Goal: Entertainment & Leisure: Browse casually

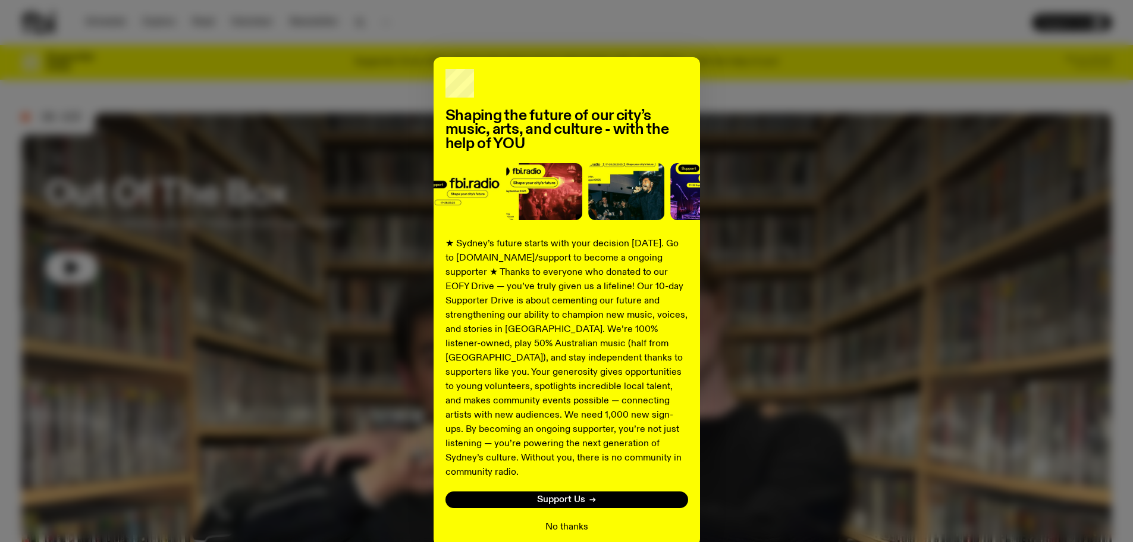
click at [562, 520] on button "No thanks" at bounding box center [566, 527] width 43 height 14
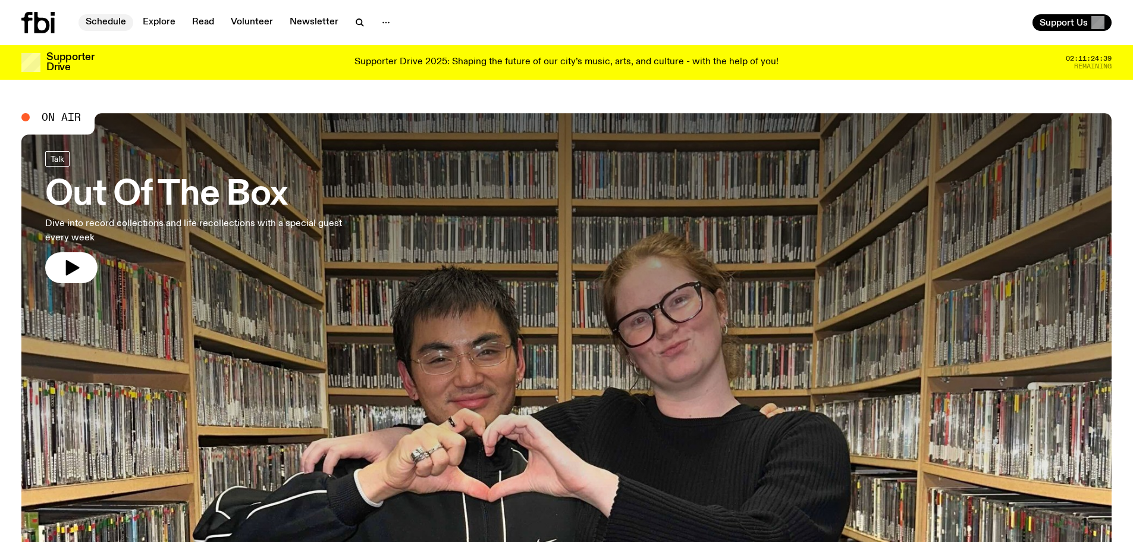
click at [115, 23] on link "Schedule" at bounding box center [105, 22] width 55 height 17
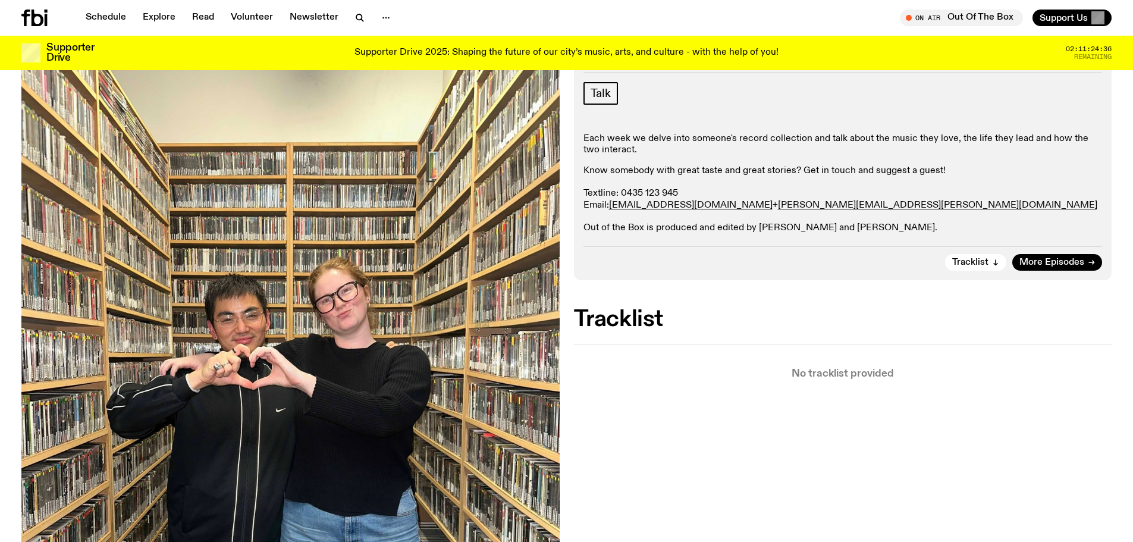
scroll to position [52, 0]
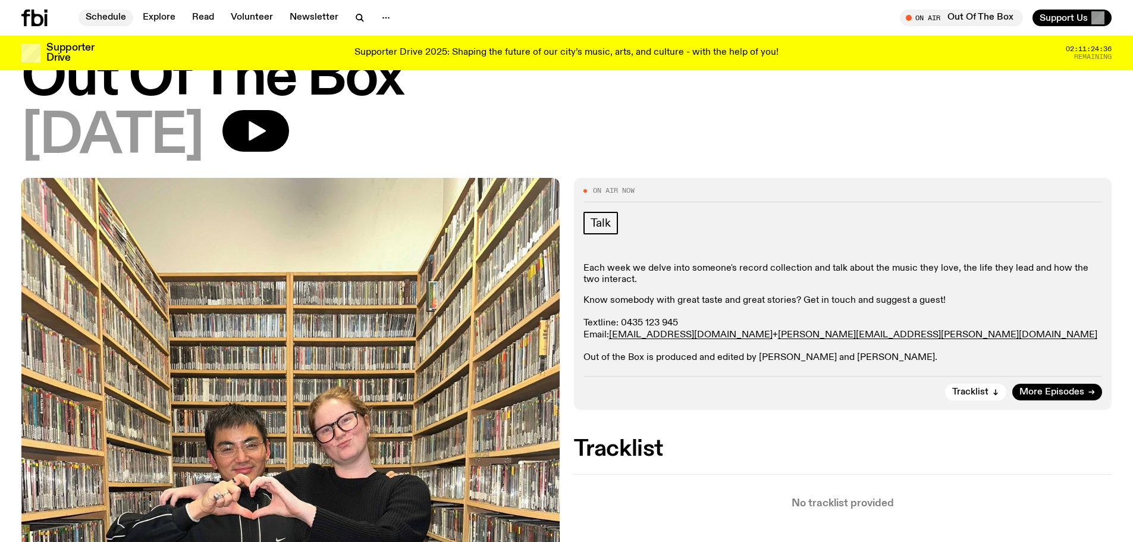
click at [95, 11] on link "Schedule" at bounding box center [105, 18] width 55 height 17
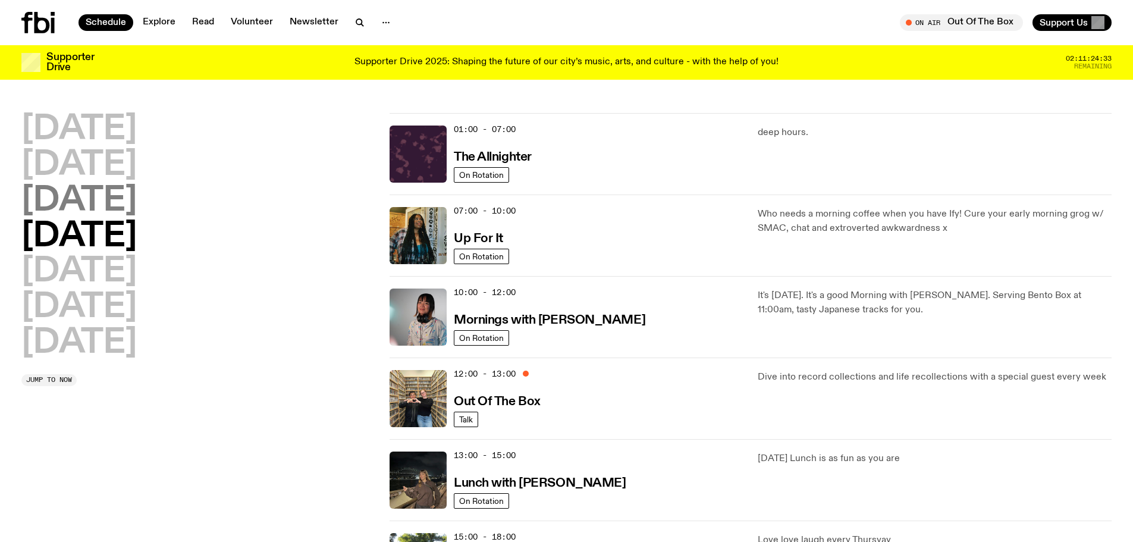
click at [126, 208] on h2 "[DATE]" at bounding box center [78, 200] width 115 height 33
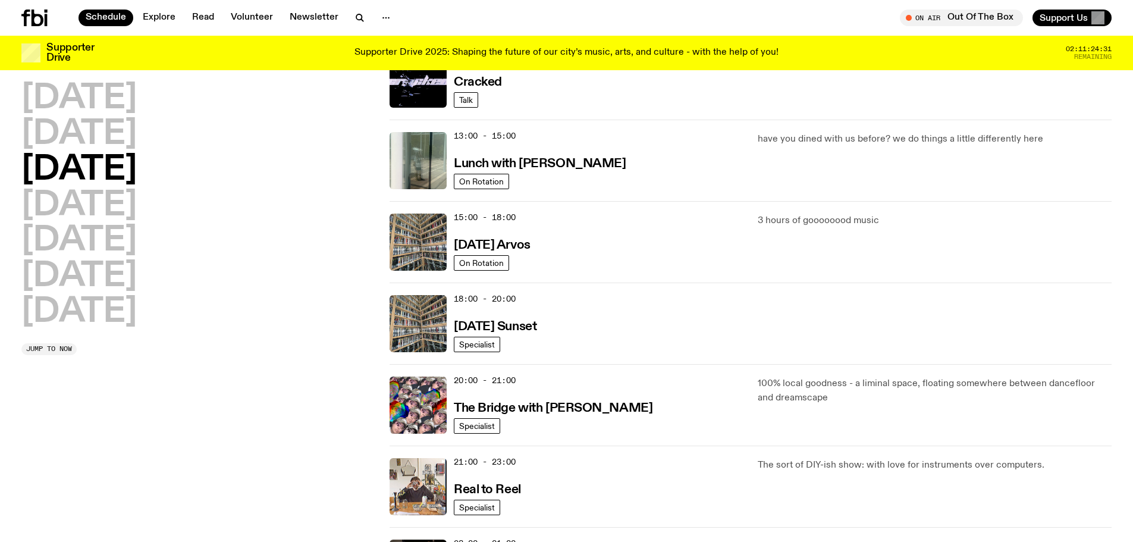
scroll to position [331, 0]
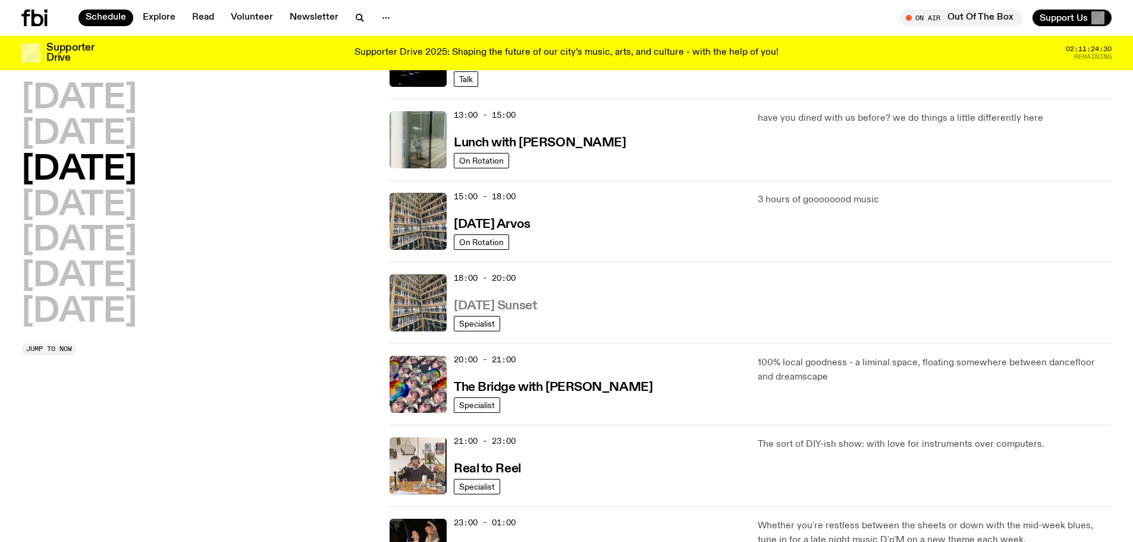
click at [527, 310] on h3 "[DATE] Sunset" at bounding box center [495, 306] width 83 height 12
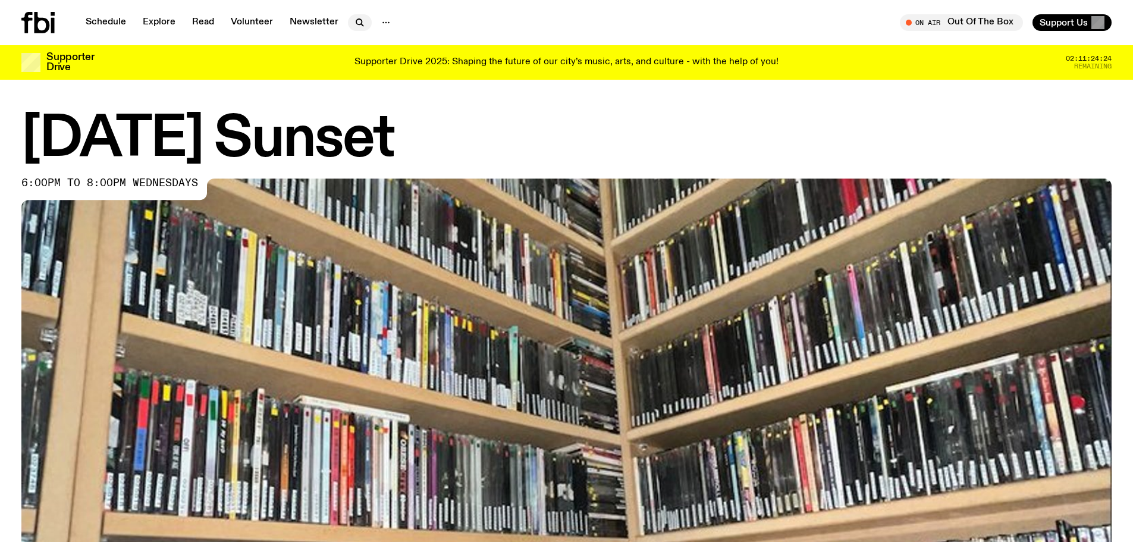
click at [353, 25] on icon "button" at bounding box center [360, 22] width 14 height 14
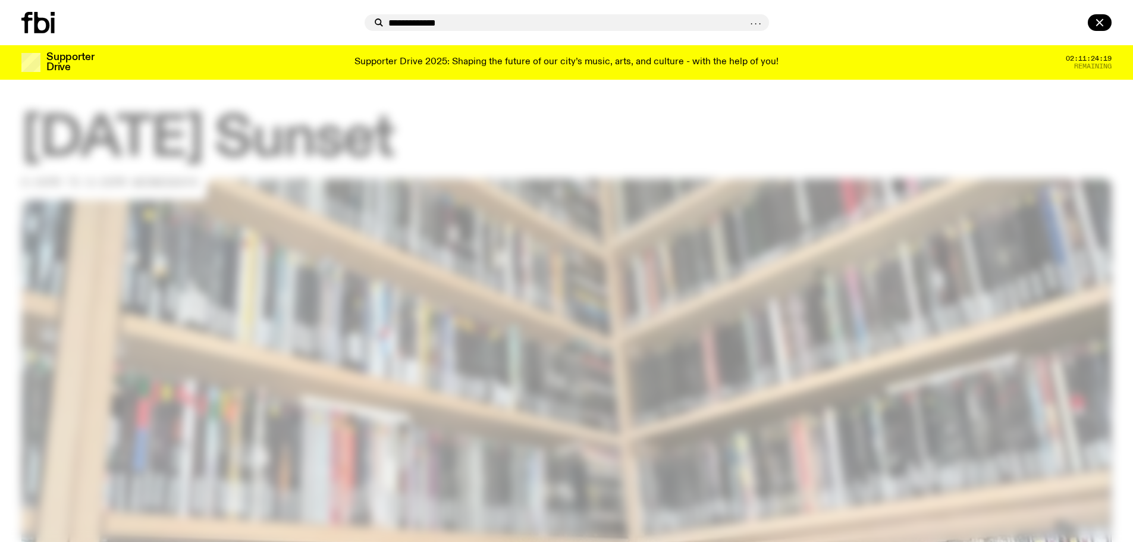
type input "**********"
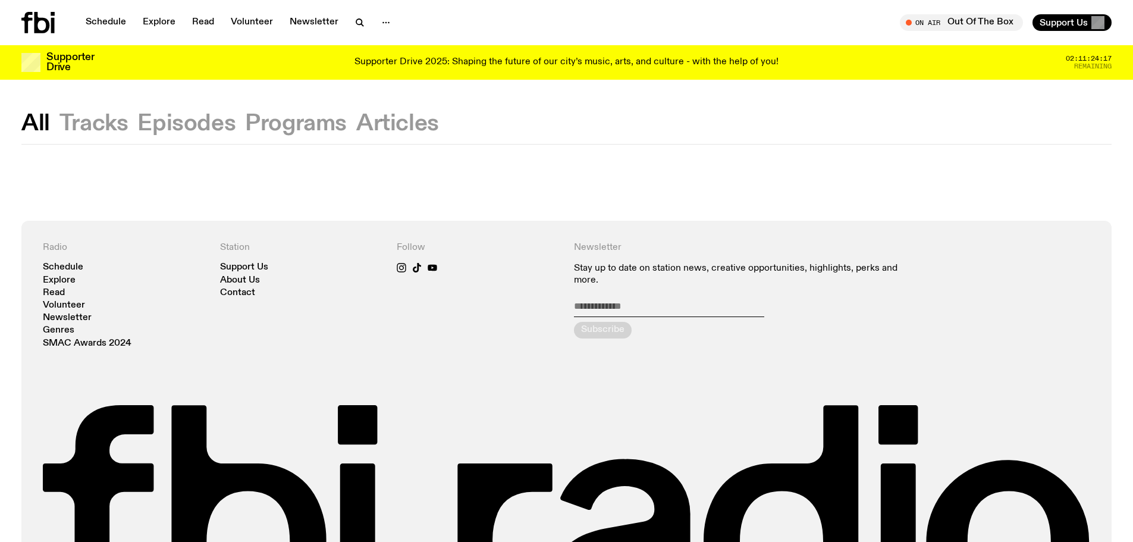
click at [156, 121] on button "Episodes" at bounding box center [186, 123] width 98 height 21
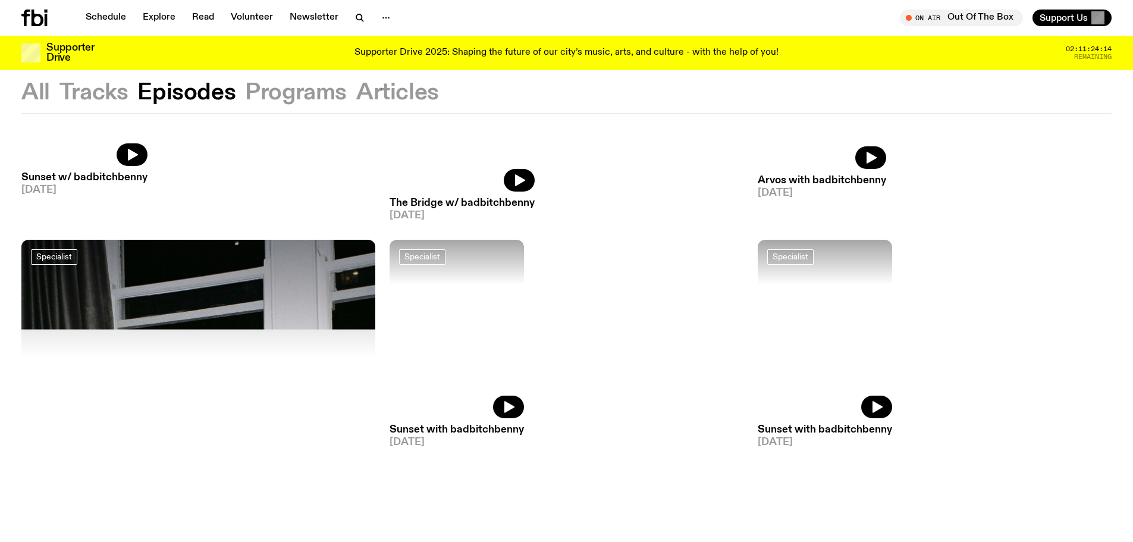
scroll to position [232, 0]
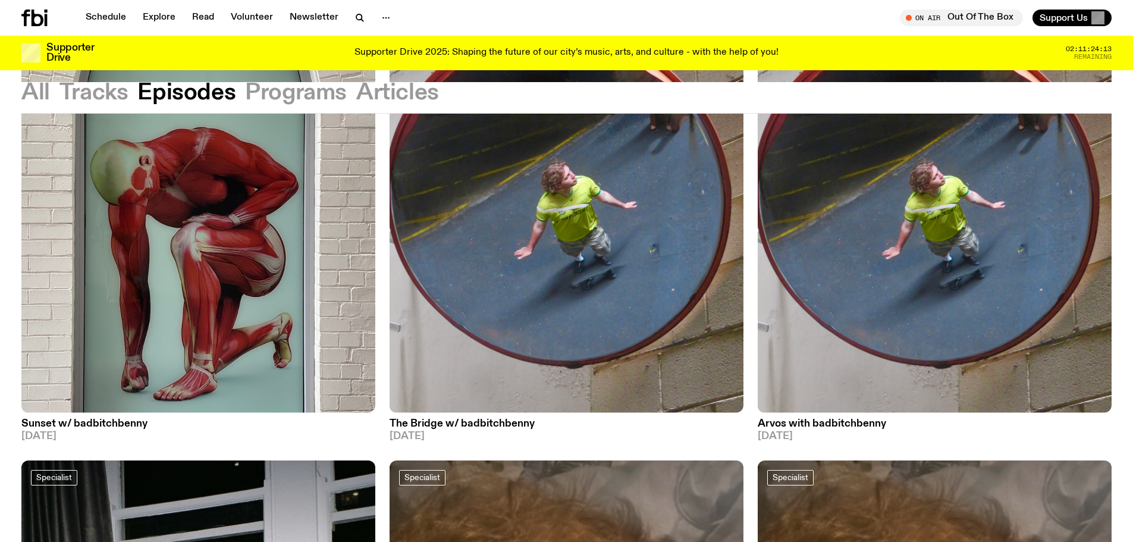
click at [114, 426] on h3 "Sunset w/ badbitchbenny" at bounding box center [198, 424] width 354 height 10
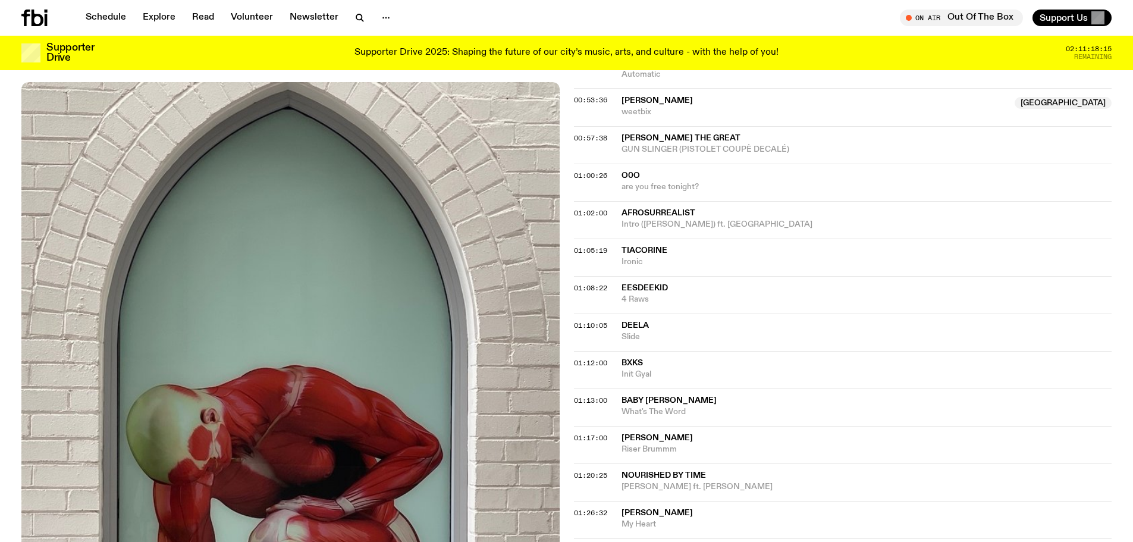
scroll to position [766, 0]
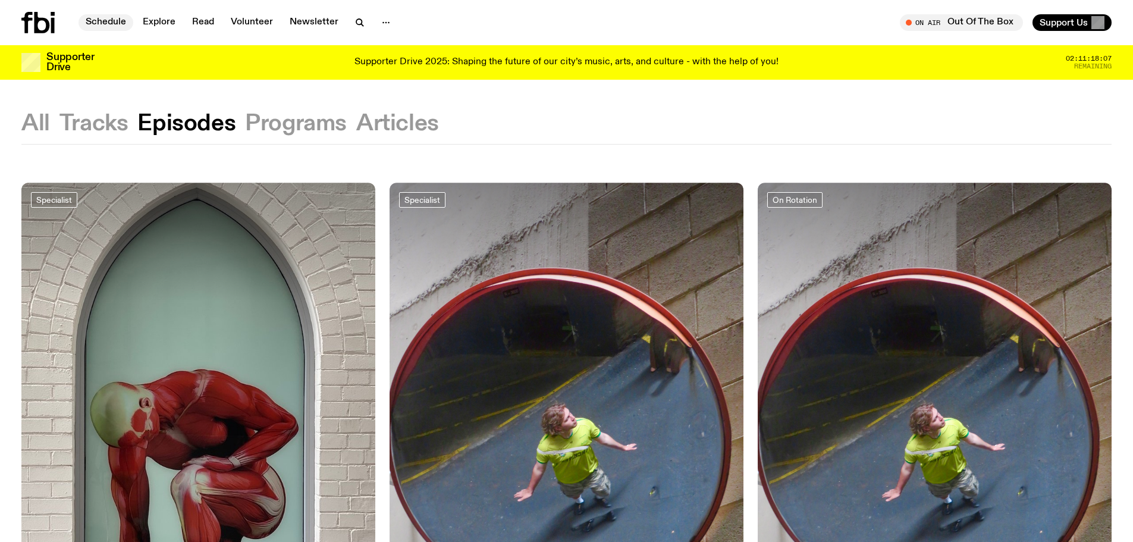
click at [106, 19] on link "Schedule" at bounding box center [105, 22] width 55 height 17
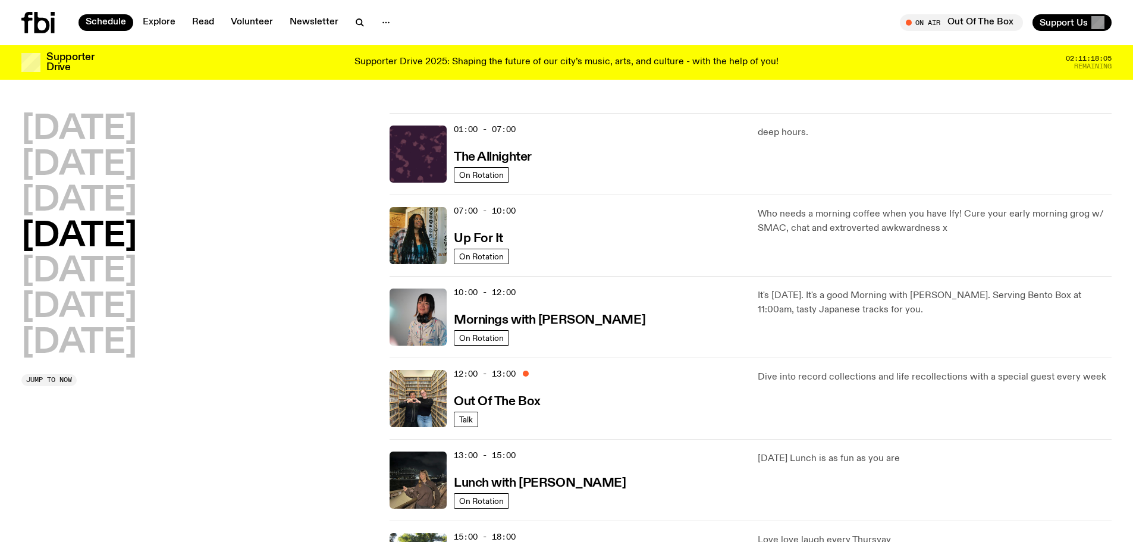
click at [40, 15] on icon at bounding box center [37, 22] width 33 height 21
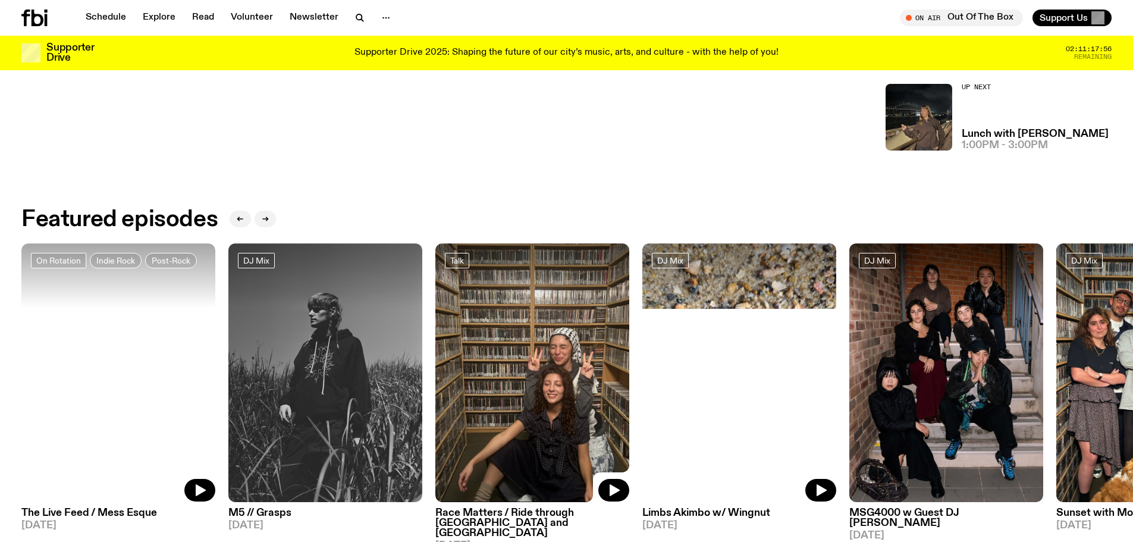
scroll to position [586, 0]
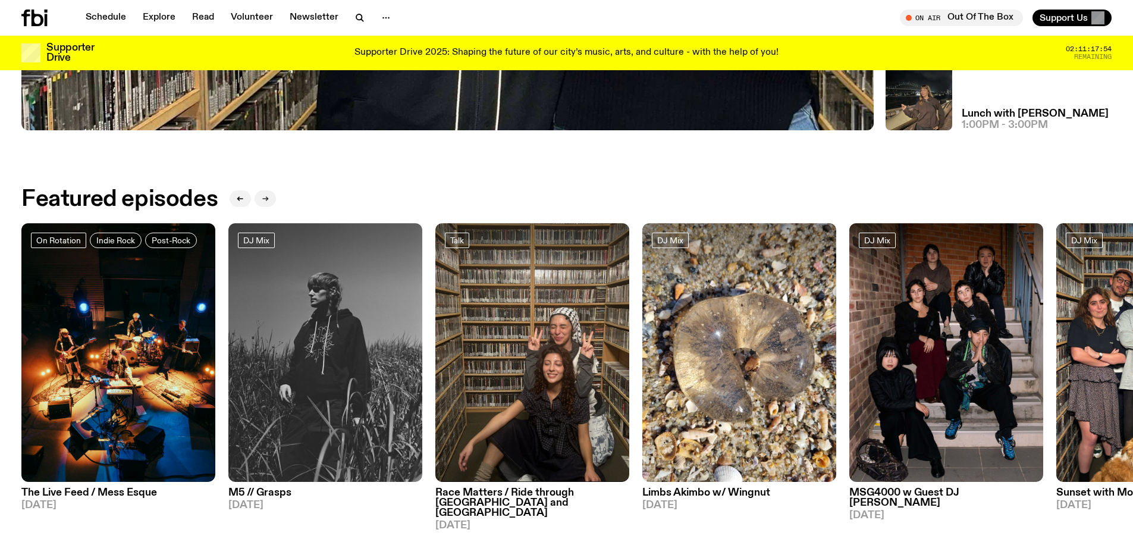
click at [257, 197] on button "button" at bounding box center [264, 198] width 21 height 17
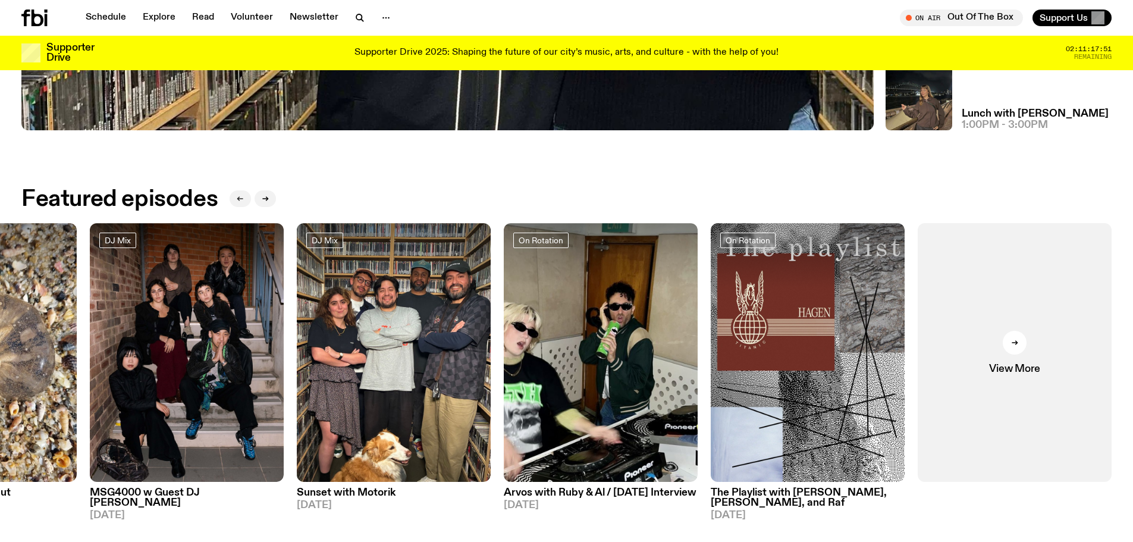
click at [241, 196] on icon "button" at bounding box center [240, 198] width 7 height 7
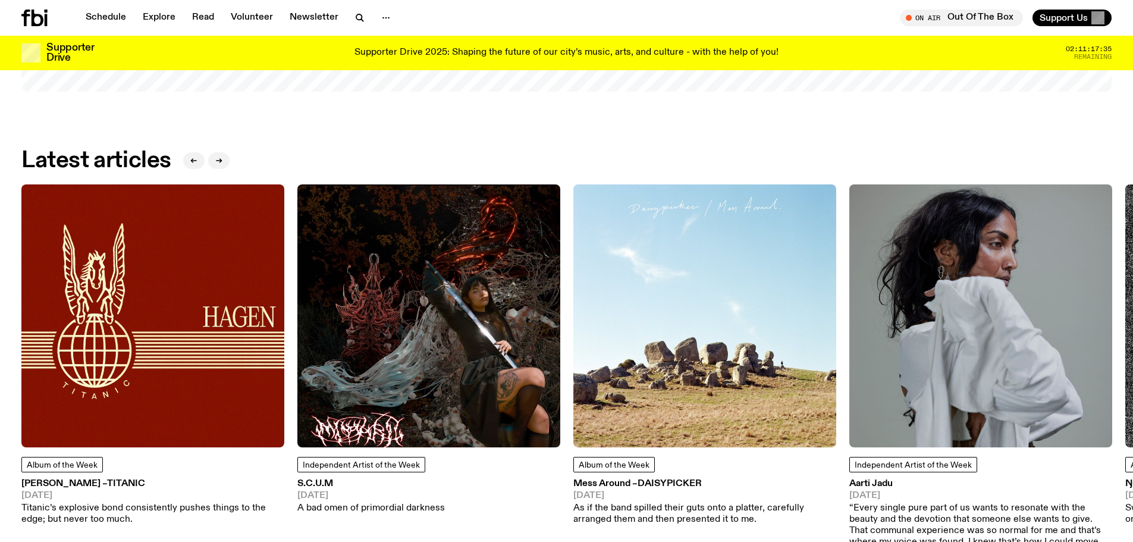
scroll to position [1716, 0]
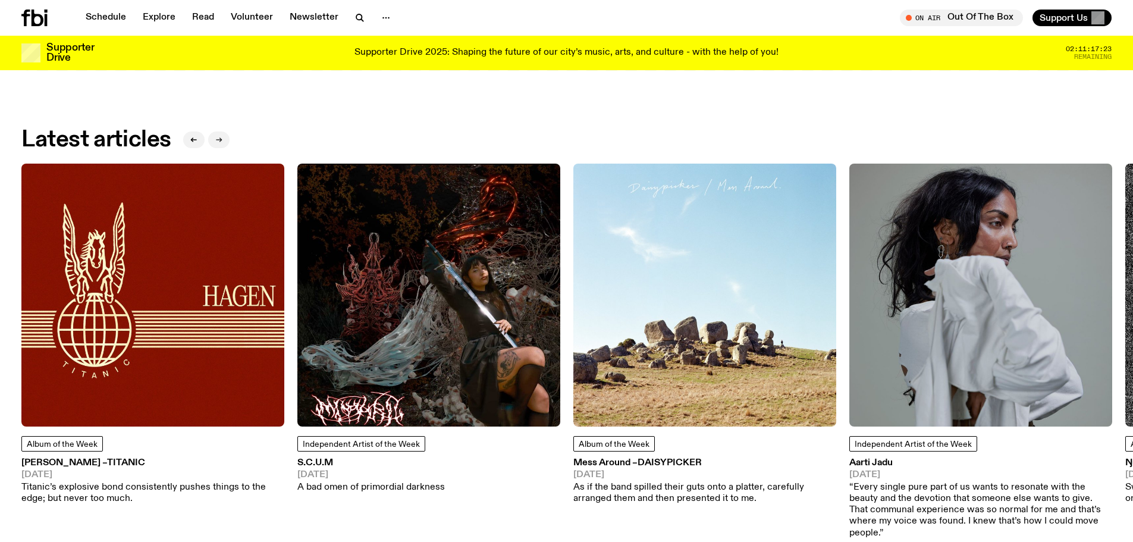
click at [223, 131] on button "button" at bounding box center [218, 139] width 21 height 17
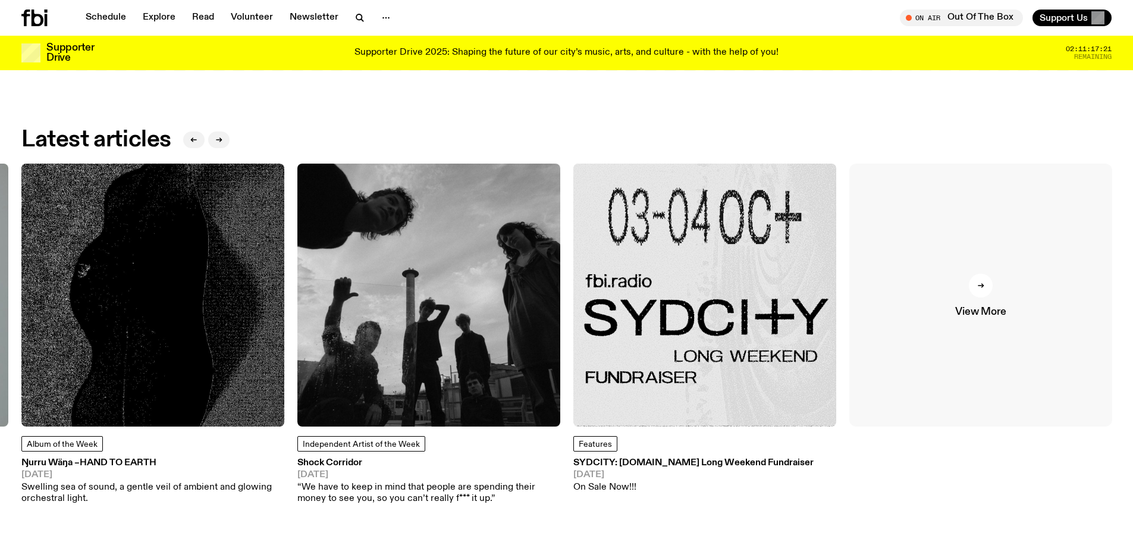
click at [1003, 244] on link "View More" at bounding box center [980, 295] width 263 height 263
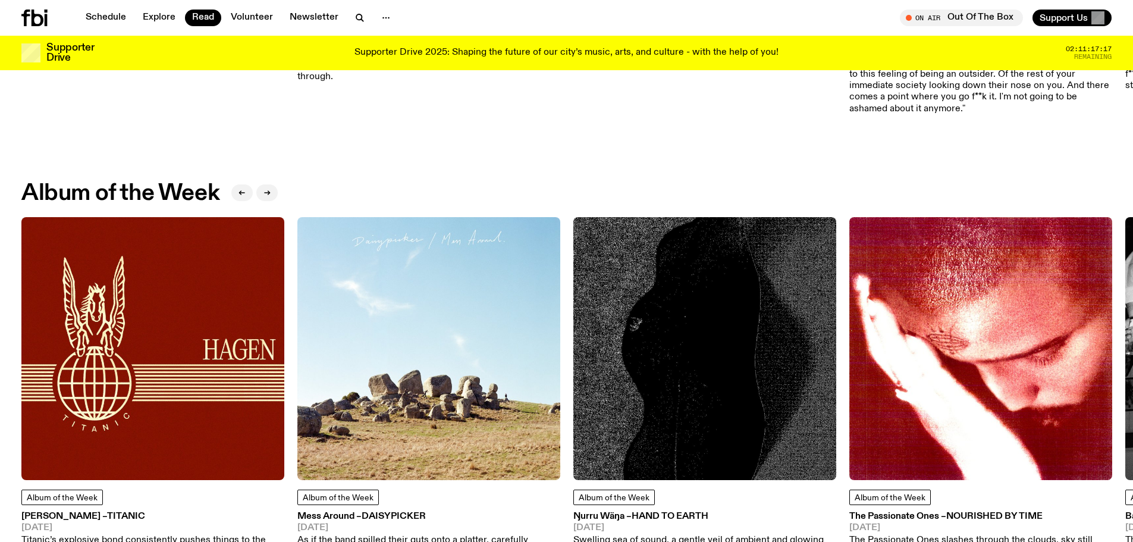
scroll to position [407, 0]
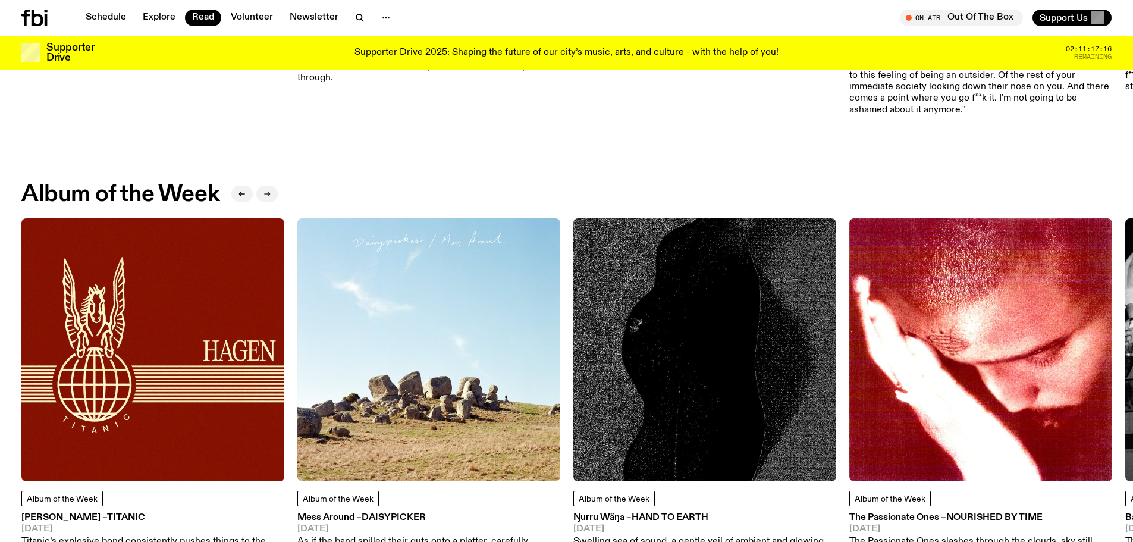
click at [272, 196] on button "button" at bounding box center [266, 193] width 21 height 17
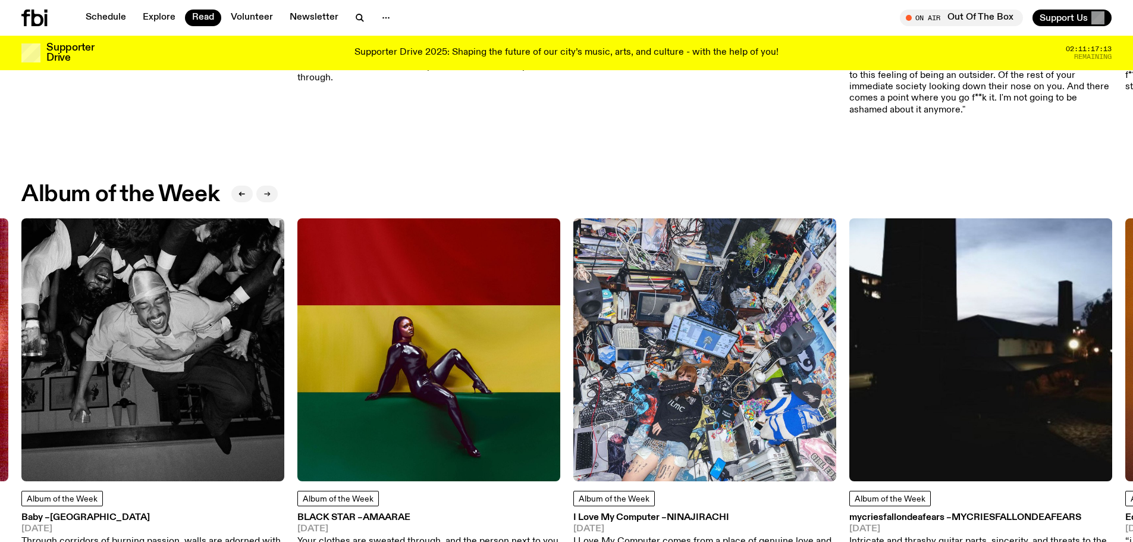
click at [267, 191] on icon "button" at bounding box center [266, 193] width 7 height 7
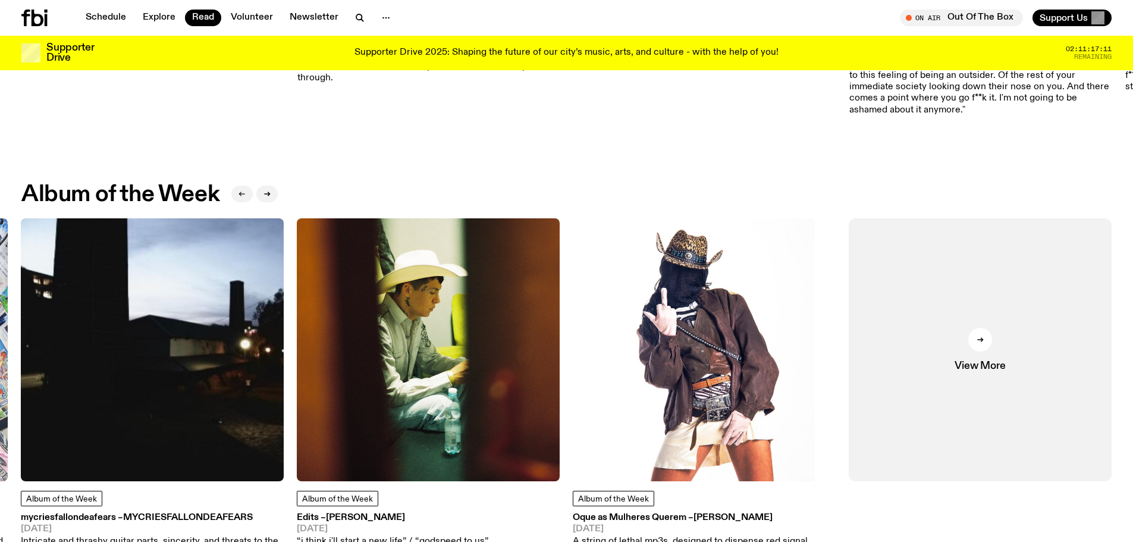
click at [245, 186] on button "button" at bounding box center [241, 193] width 21 height 17
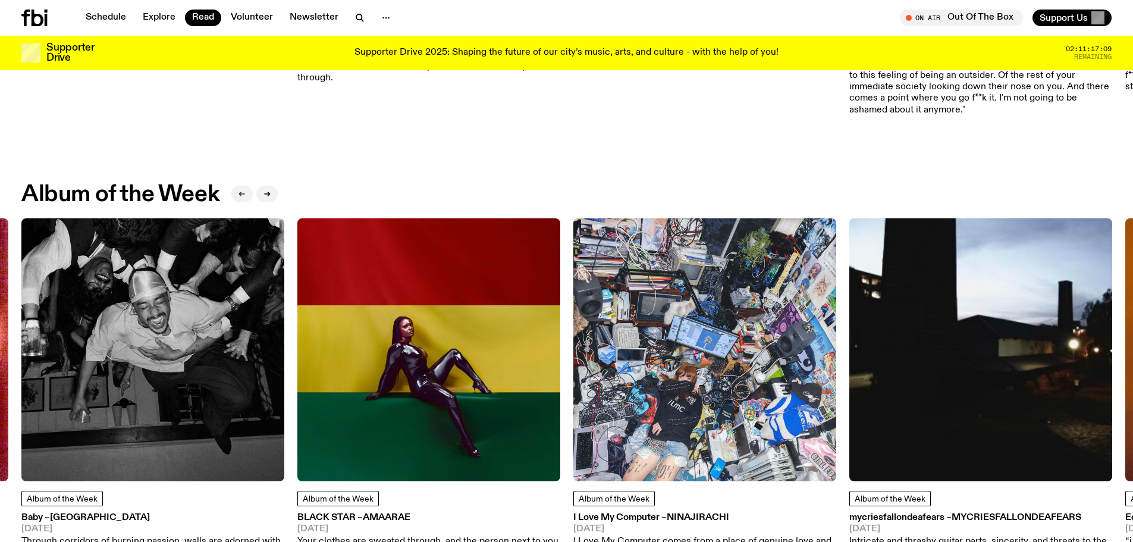
click at [245, 186] on button "button" at bounding box center [241, 193] width 21 height 17
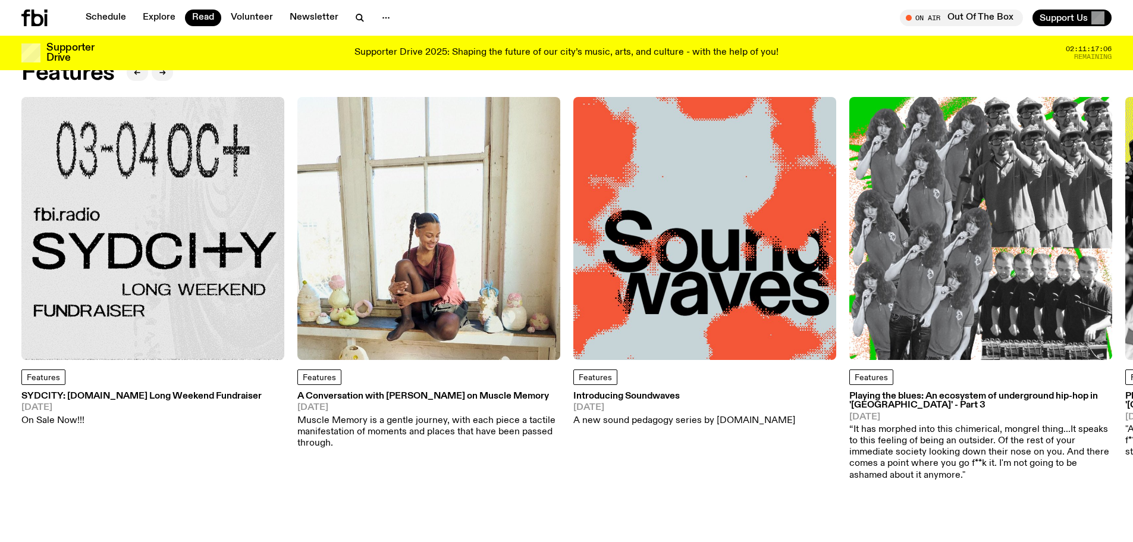
scroll to position [0, 0]
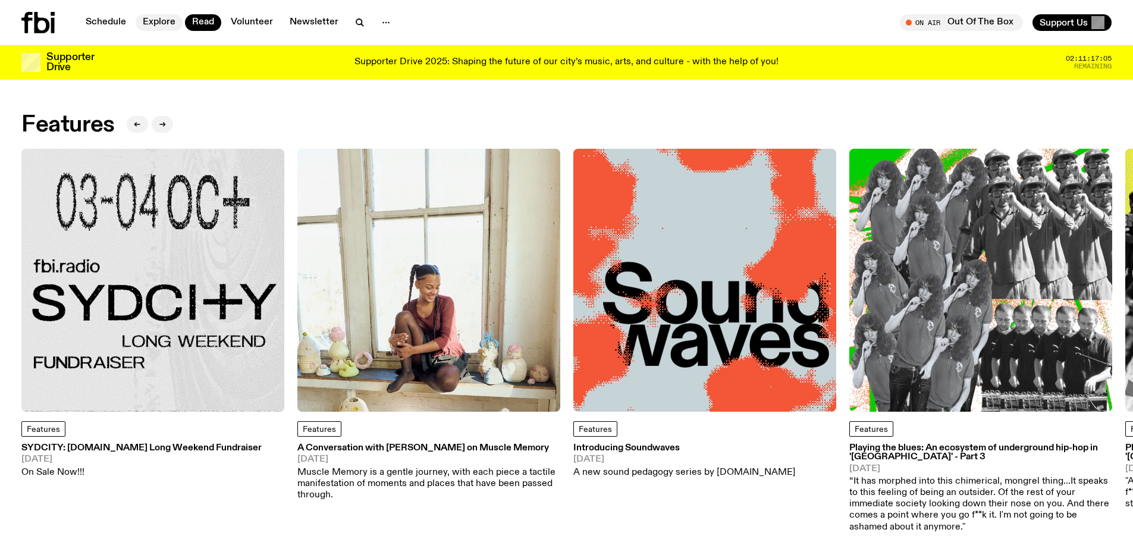
click at [159, 17] on link "Explore" at bounding box center [159, 22] width 47 height 17
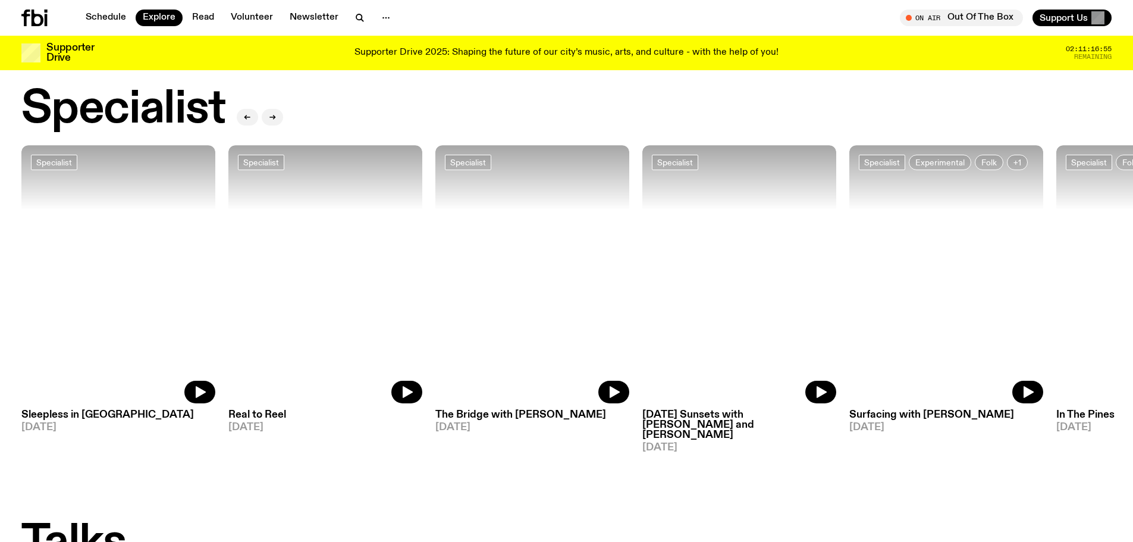
scroll to position [886, 0]
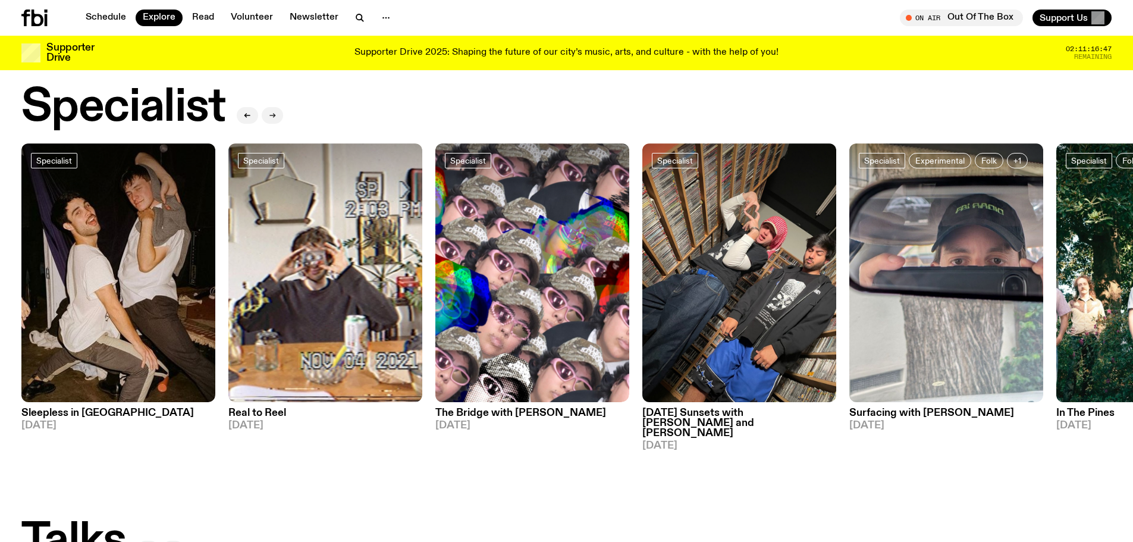
click at [268, 107] on button "button" at bounding box center [272, 115] width 21 height 17
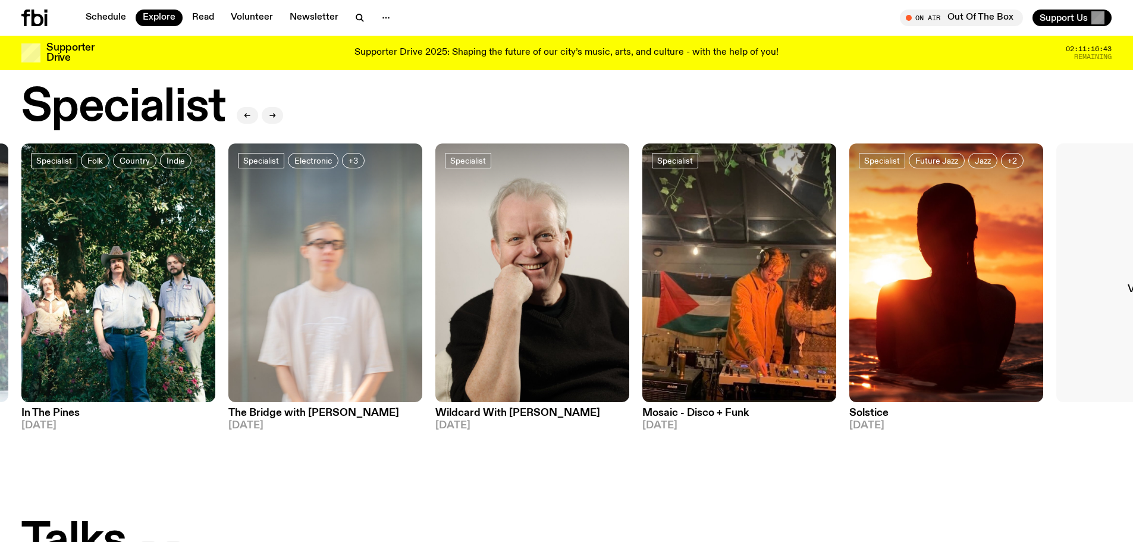
click at [1079, 232] on link "View More" at bounding box center [1153, 272] width 194 height 259
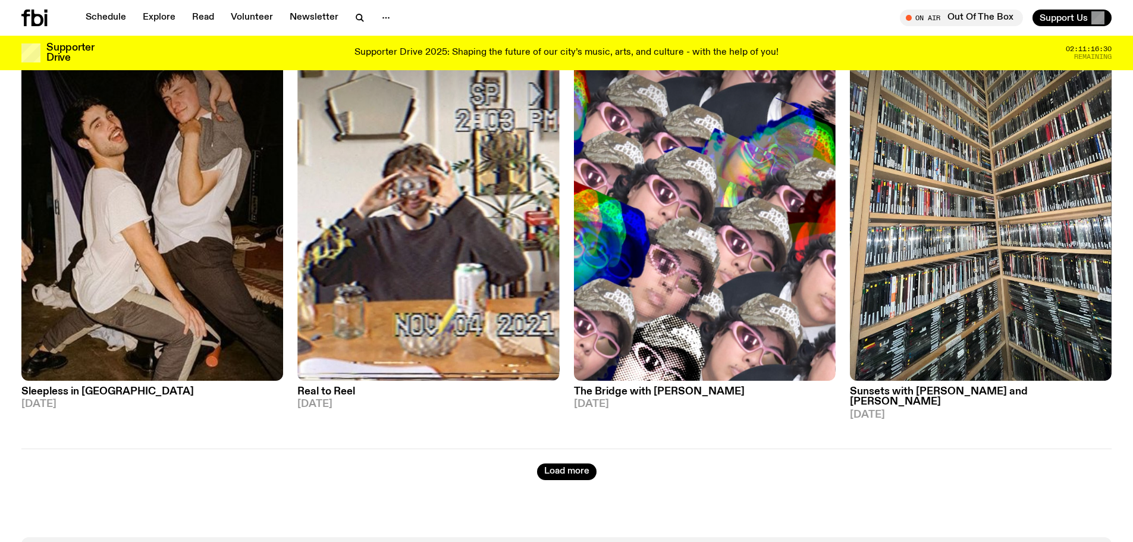
scroll to position [2193, 0]
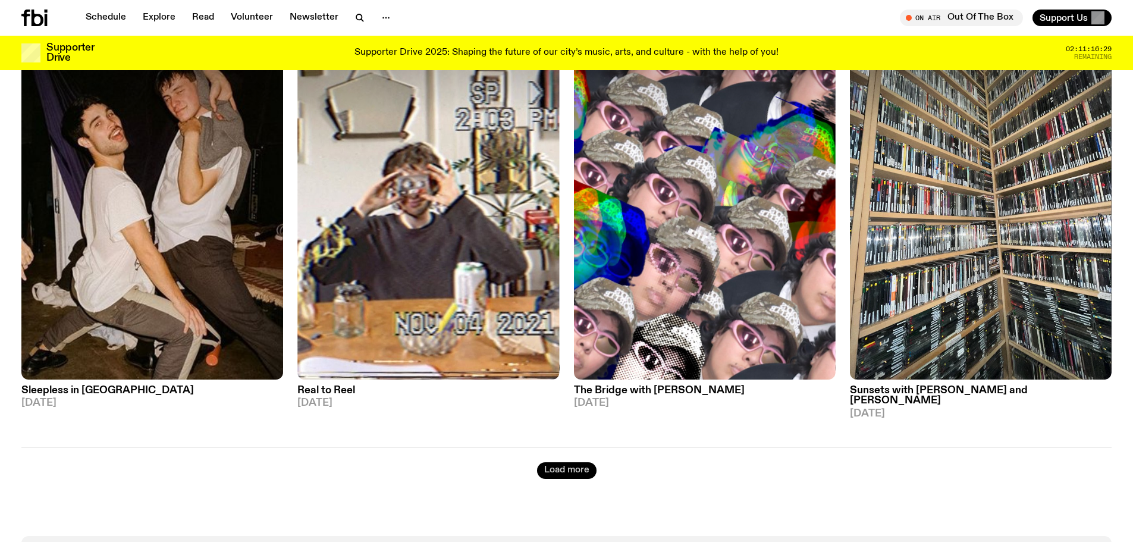
click at [555, 462] on button "Load more" at bounding box center [566, 470] width 59 height 17
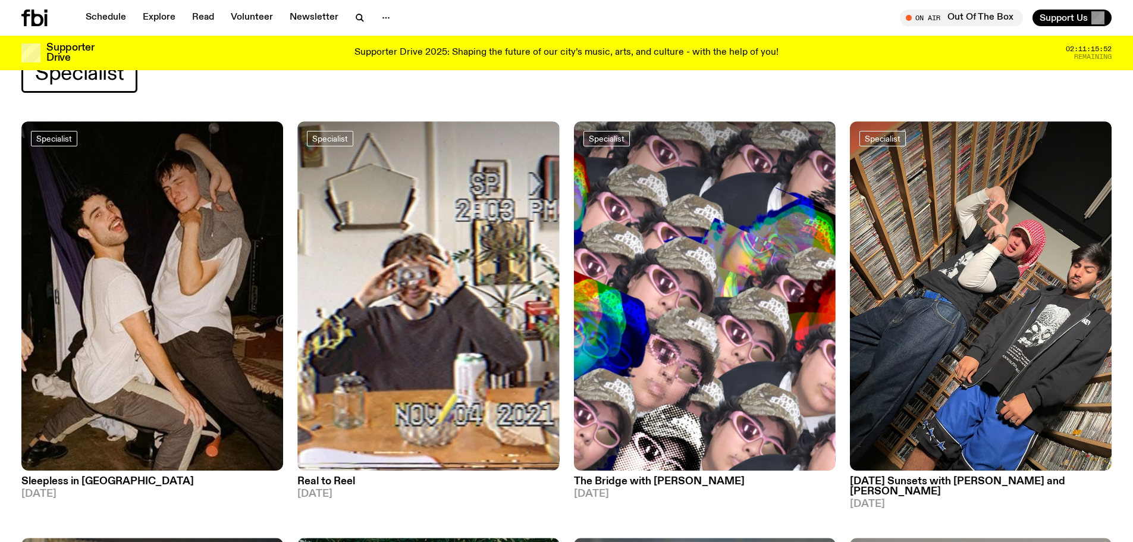
scroll to position [0, 0]
